Goal: Information Seeking & Learning: Learn about a topic

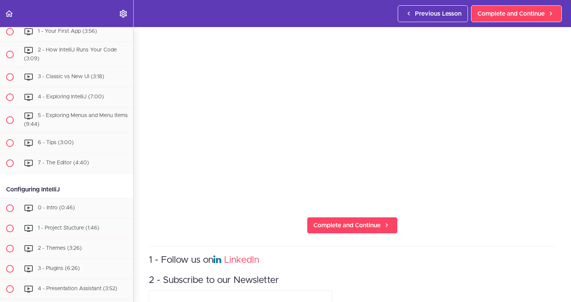
scroll to position [257, 0]
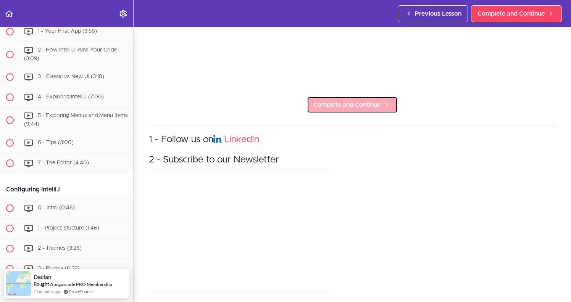
click at [380, 106] on link "Complete and Continue" at bounding box center [352, 105] width 91 height 17
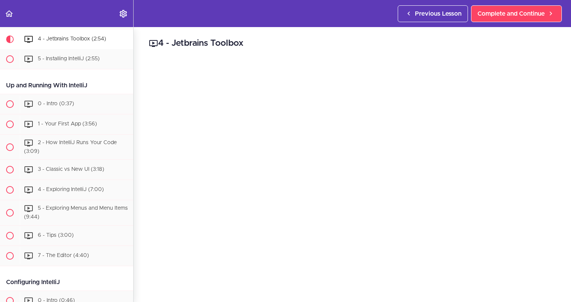
scroll to position [212, 0]
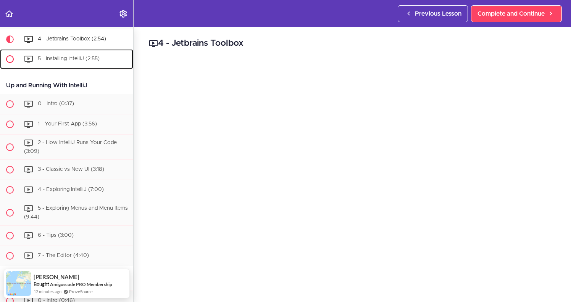
click at [69, 63] on div "5 - Installing IntelliJ (2:55)" at bounding box center [76, 59] width 113 height 17
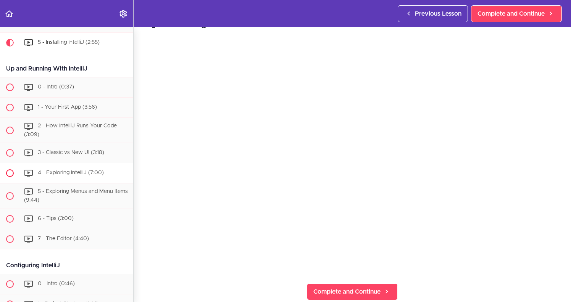
scroll to position [227, 0]
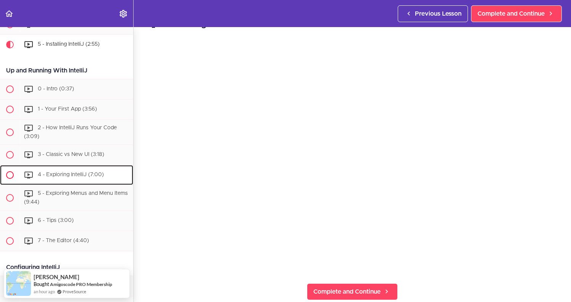
click at [92, 169] on div "4 - Exploring IntelliJ (7:00)" at bounding box center [76, 175] width 113 height 17
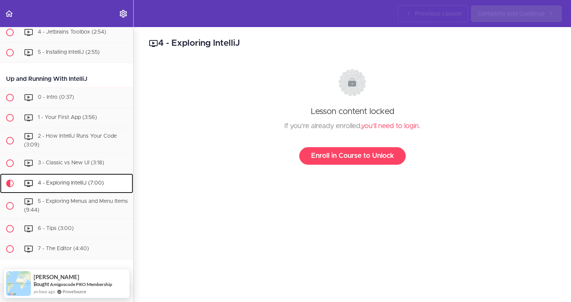
scroll to position [228, 0]
